Goal: Transaction & Acquisition: Purchase product/service

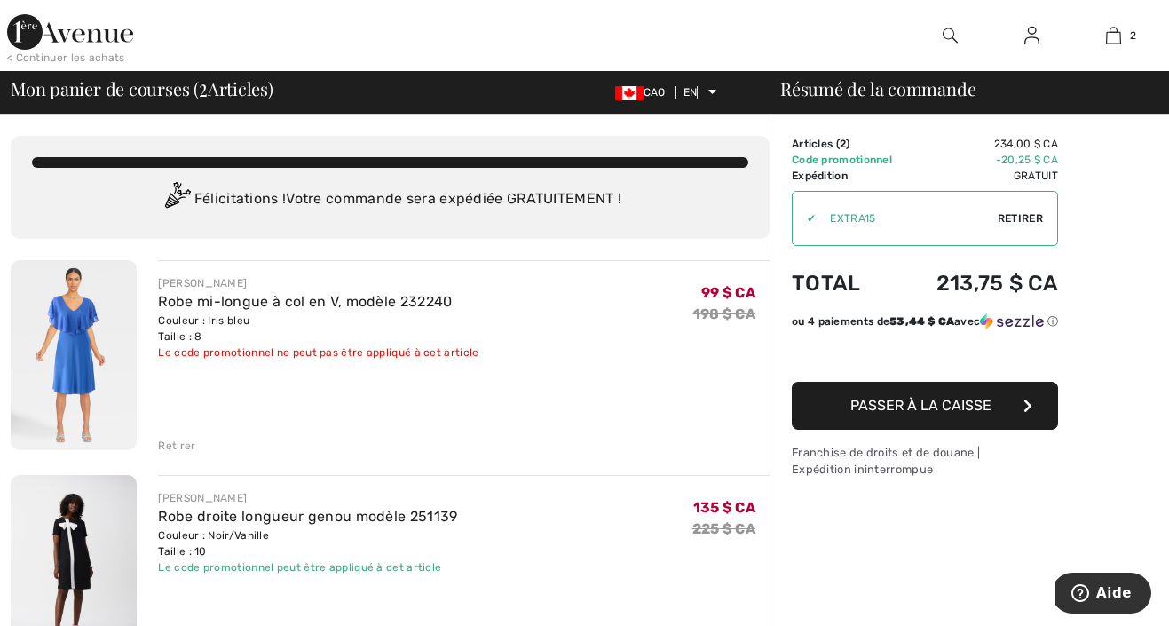
click at [175, 446] on font "Retirer" at bounding box center [176, 445] width 37 height 12
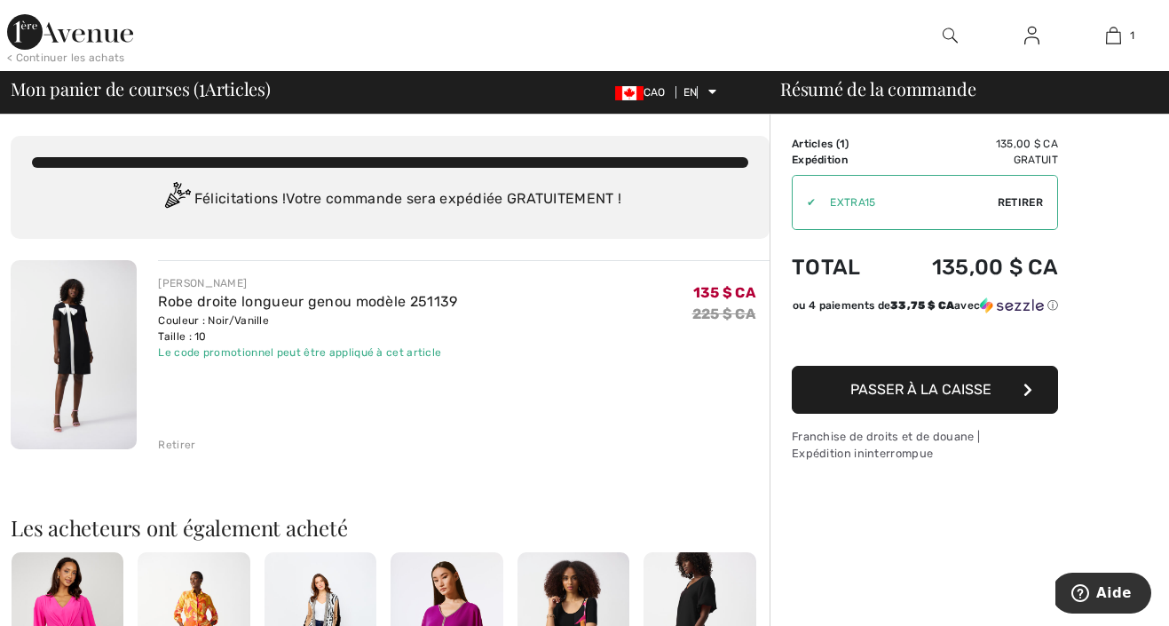
click at [1040, 40] on link at bounding box center [1031, 36] width 43 height 22
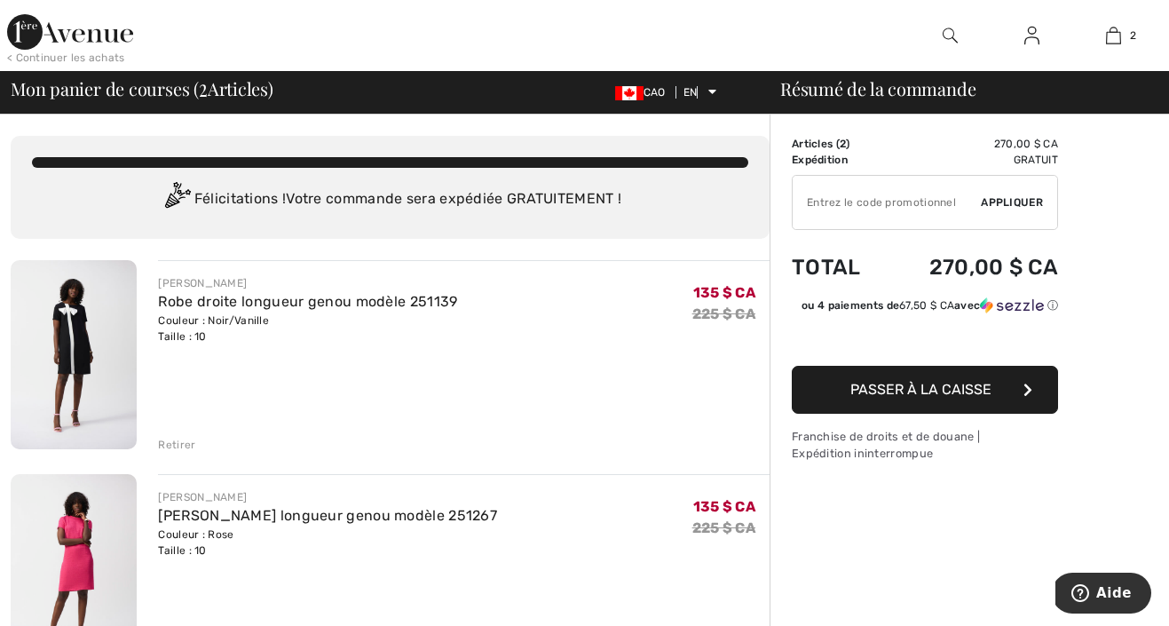
click at [904, 208] on input "TEXT" at bounding box center [887, 202] width 188 height 53
type input "EXTRA15"
click at [880, 386] on font "Passer à la caisse" at bounding box center [920, 389] width 141 height 17
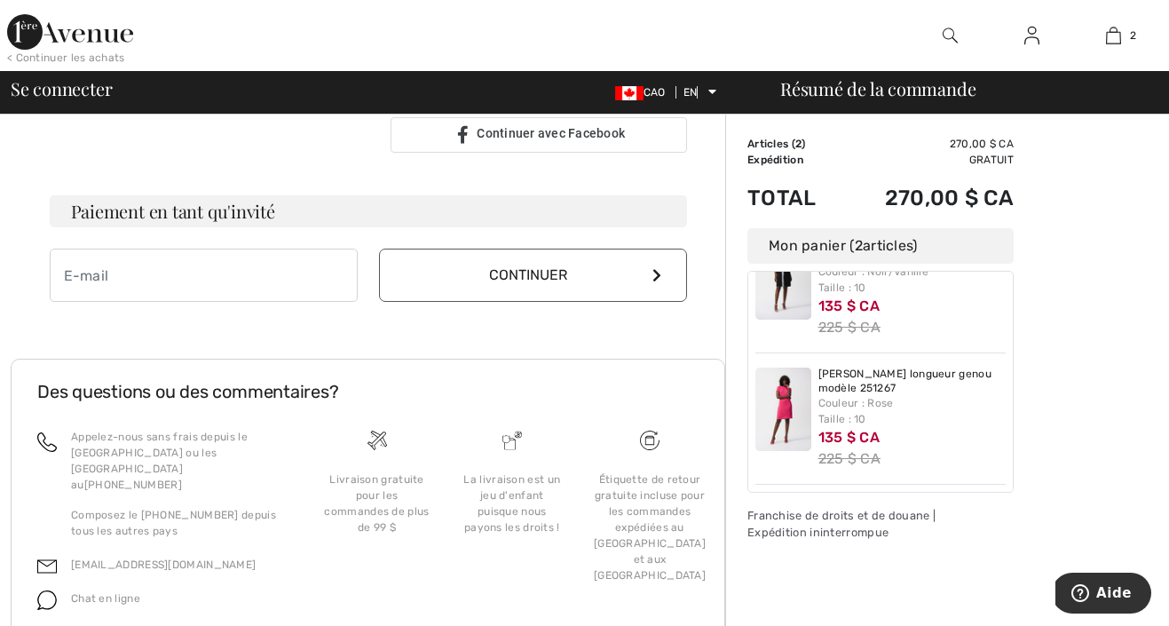
scroll to position [538, 0]
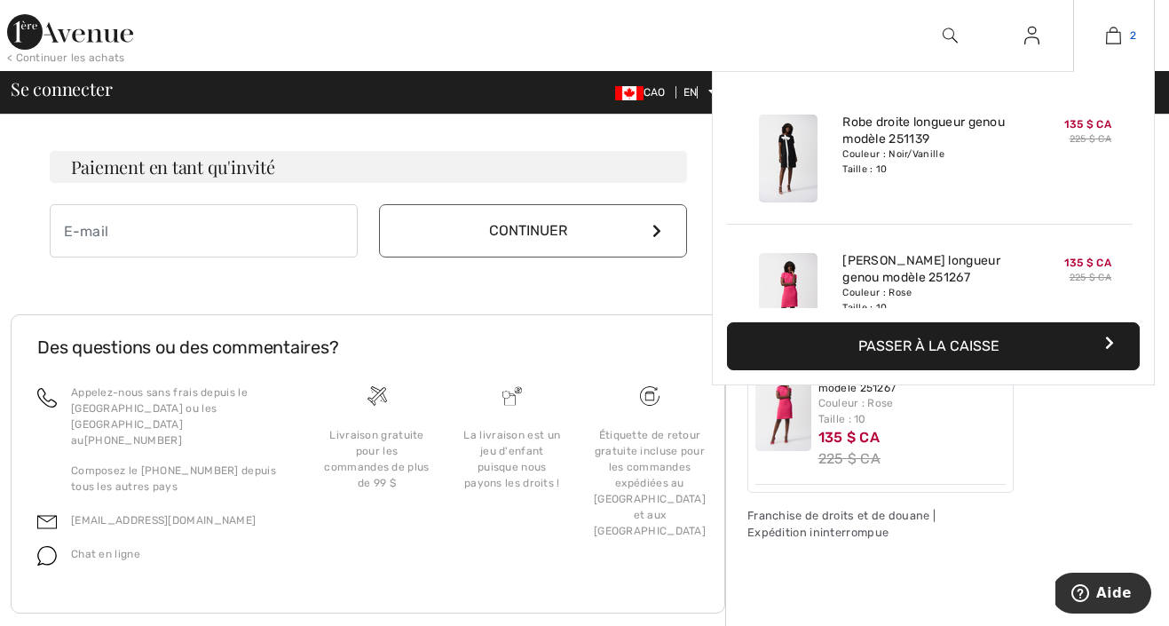
click at [1120, 37] on img at bounding box center [1113, 35] width 15 height 21
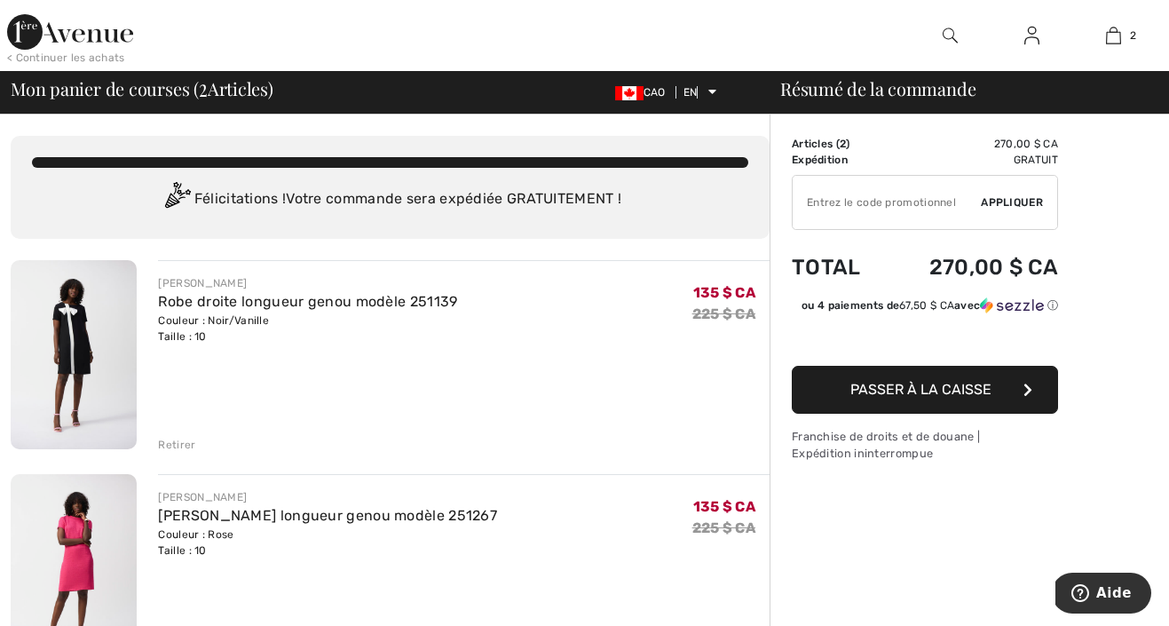
click at [915, 197] on input "TEXT" at bounding box center [887, 202] width 188 height 53
click at [1003, 198] on font "Appliquer" at bounding box center [1012, 202] width 62 height 12
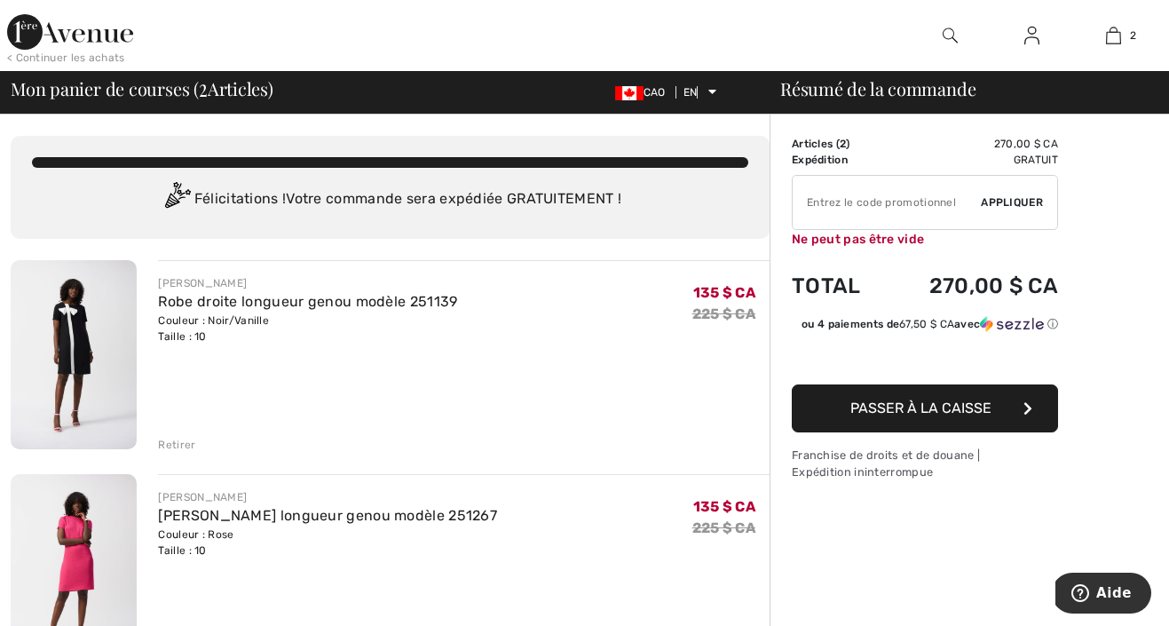
click at [904, 202] on input "TEXT" at bounding box center [887, 202] width 188 height 53
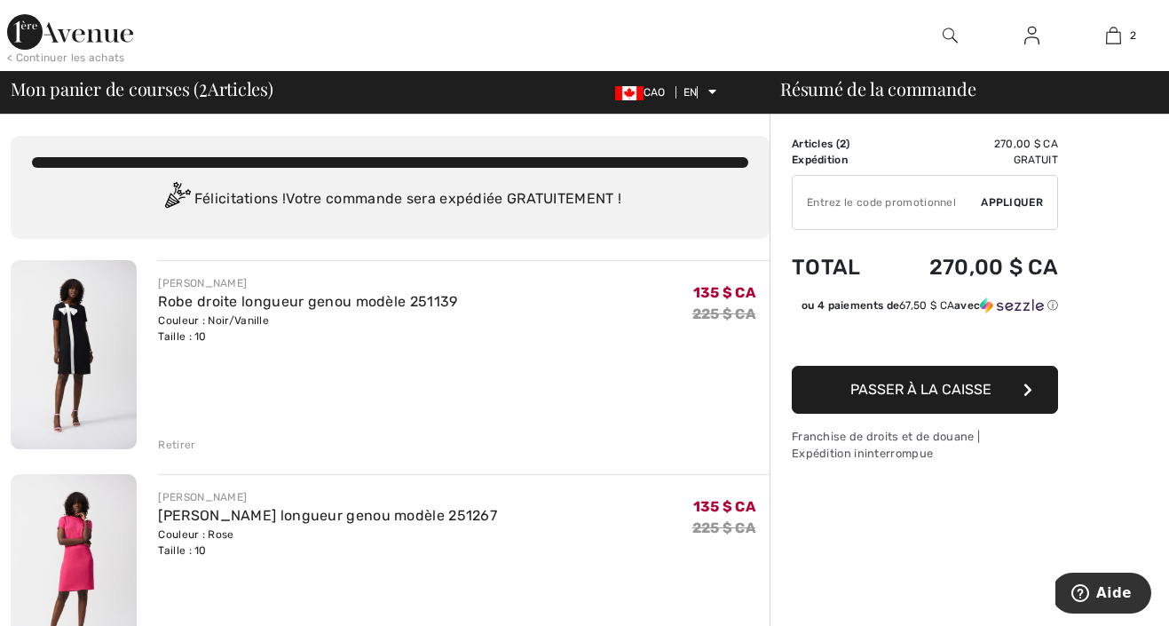
click at [98, 24] on img at bounding box center [70, 32] width 126 height 36
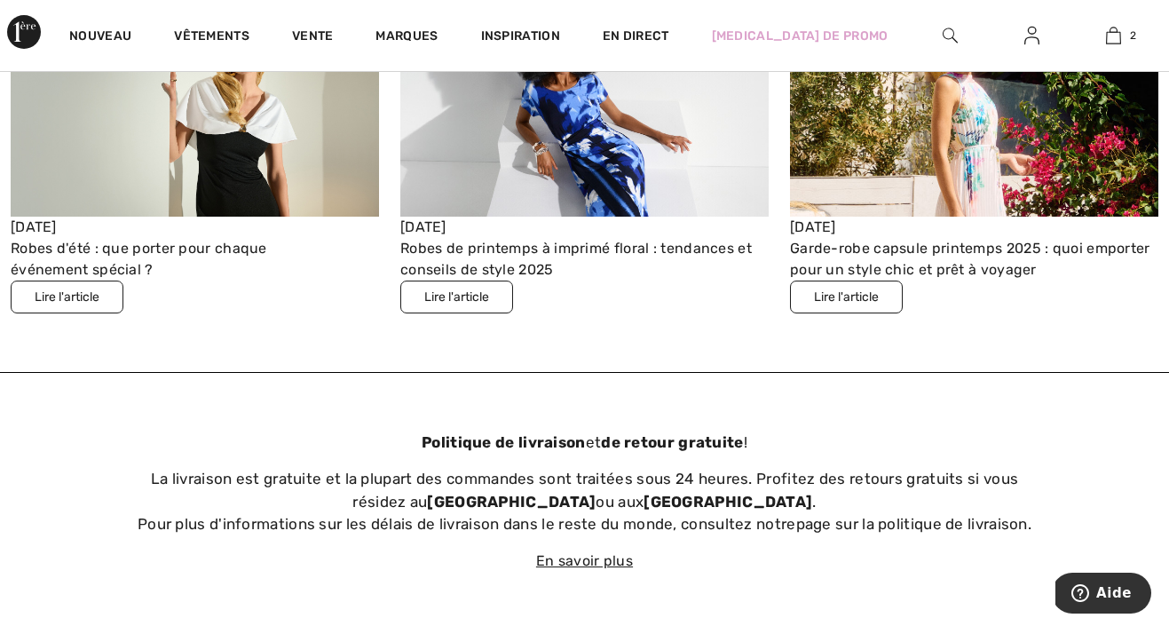
scroll to position [5610, 0]
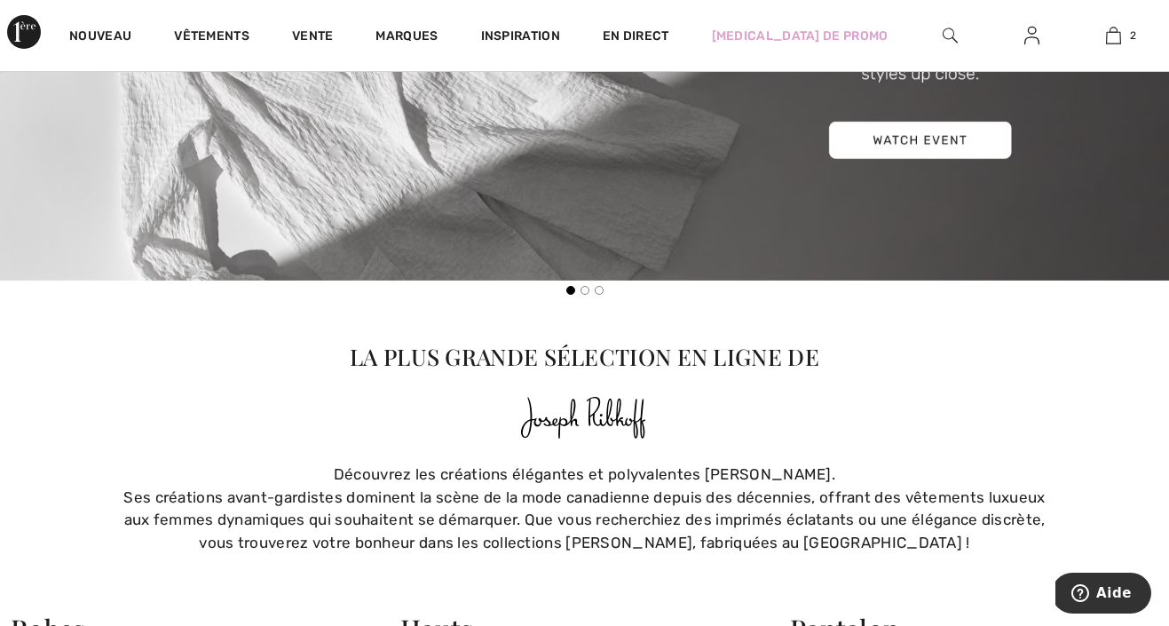
scroll to position [1242, 0]
